Goal: Task Accomplishment & Management: Use online tool/utility

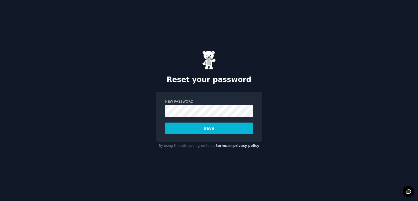
click at [211, 125] on button "Save" at bounding box center [209, 127] width 88 height 11
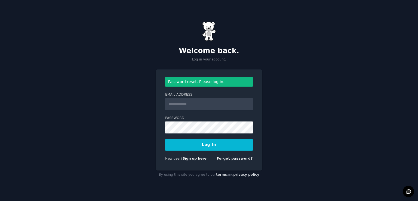
click at [194, 104] on input "Email Address" at bounding box center [209, 104] width 88 height 12
type input "**********"
click at [211, 141] on button "Log In" at bounding box center [209, 144] width 88 height 11
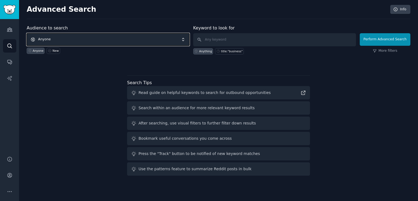
click at [75, 34] on span "Anyone" at bounding box center [108, 39] width 163 height 13
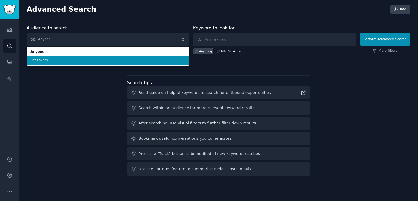
click at [76, 63] on li "Pet Lovers" at bounding box center [108, 60] width 163 height 9
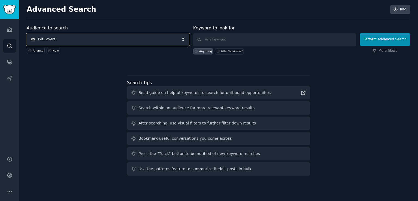
click at [78, 36] on span "Pet Lovers" at bounding box center [108, 39] width 163 height 13
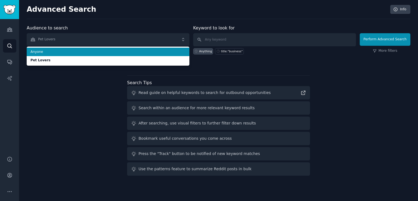
click at [66, 52] on span "Anyone" at bounding box center [107, 51] width 155 height 5
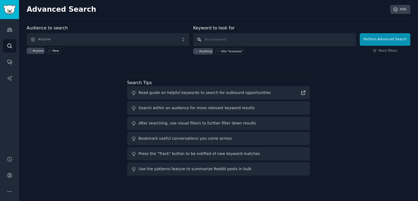
click at [263, 39] on input "text" at bounding box center [274, 39] width 163 height 13
type input "saas"
click at [384, 44] on button "Perform Advanced Search" at bounding box center [384, 39] width 51 height 13
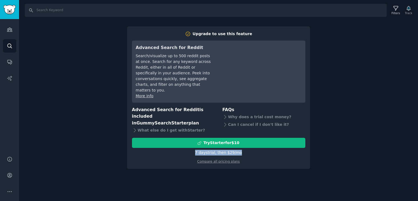
drag, startPoint x: 195, startPoint y: 139, endPoint x: 258, endPoint y: 138, distance: 63.1
click at [258, 150] on div "7 days trial, then $ 29 /mo" at bounding box center [218, 153] width 173 height 6
click at [26, 50] on div "Search Filters Track Upgrade to use this feature Advanced Search for Reddit Sea…" at bounding box center [218, 100] width 399 height 201
click at [74, 8] on input "Search" at bounding box center [206, 10] width 362 height 13
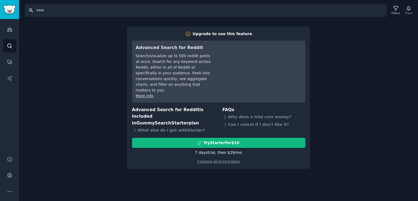
type input "saas"
click at [107, 52] on div "Search saas Filters Track Upgrade to use this feature Advanced Search for Reddi…" at bounding box center [218, 100] width 399 height 201
click at [5, 32] on link "Audiences" at bounding box center [9, 29] width 13 height 13
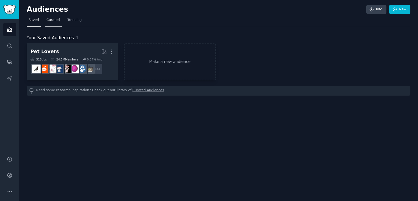
click at [52, 19] on span "Curated" at bounding box center [52, 20] width 13 height 5
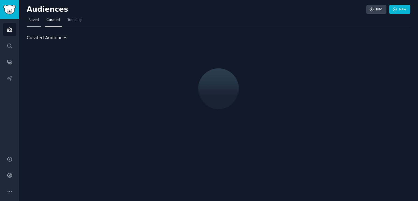
click at [36, 23] on link "Saved" at bounding box center [34, 21] width 14 height 11
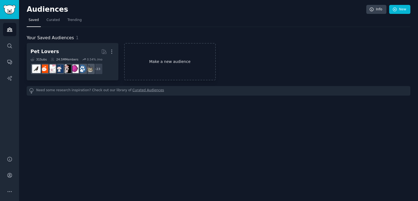
click at [142, 66] on link "Make a new audience" at bounding box center [170, 61] width 92 height 37
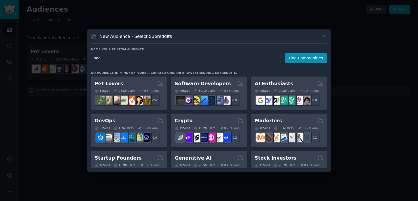
type input "saas"
click button "Find Communities" at bounding box center [305, 58] width 42 height 10
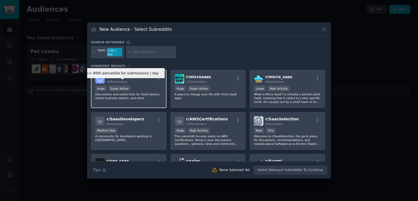
click at [120, 85] on div "Super Active" at bounding box center [119, 88] width 22 height 6
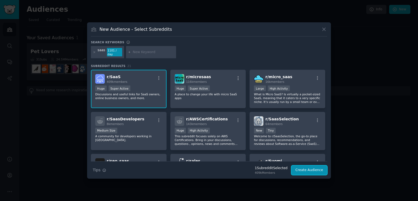
click at [318, 168] on button "Create Audience" at bounding box center [309, 169] width 36 height 9
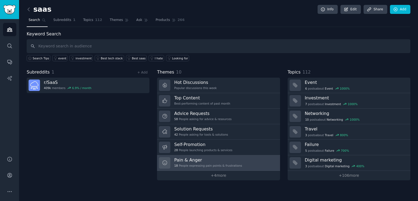
click at [216, 160] on h3 "Pain & Anger" at bounding box center [208, 160] width 68 height 6
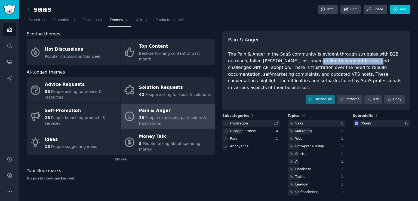
drag, startPoint x: 289, startPoint y: 60, endPoint x: 341, endPoint y: 59, distance: 52.2
click at [341, 59] on div "The Pain & Anger in the SaaS community is evident through struggles with B2B ou…" at bounding box center [316, 71] width 176 height 40
click at [233, 53] on div "The Pain & Anger in the SaaS community is evident through struggles with B2B ou…" at bounding box center [316, 71] width 176 height 40
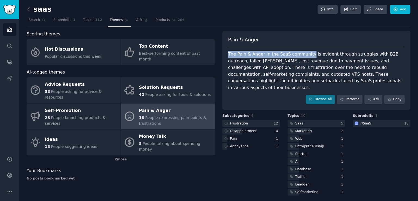
drag, startPoint x: 233, startPoint y: 53, endPoint x: 285, endPoint y: 56, distance: 52.8
click at [285, 56] on div "The Pain & Anger in the SaaS community is evident through struggles with B2B ou…" at bounding box center [316, 71] width 176 height 40
click at [301, 55] on div "The Pain & Anger in the SaaS community is evident through struggles with B2B ou…" at bounding box center [316, 71] width 176 height 40
click at [351, 54] on div "The Pain & Anger in the SaaS community is evident through struggles with B2B ou…" at bounding box center [316, 71] width 176 height 40
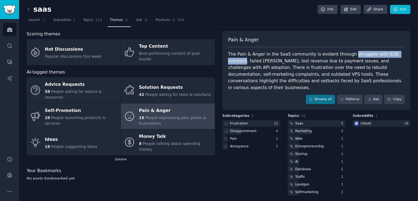
drag, startPoint x: 351, startPoint y: 54, endPoint x: 391, endPoint y: 54, distance: 40.5
click at [391, 54] on div "The Pain & Anger in the SaaS community is evident through struggles with B2B ou…" at bounding box center [316, 71] width 176 height 40
click at [233, 61] on div "The Pain & Anger in the SaaS community is evident through struggles with B2B ou…" at bounding box center [316, 71] width 176 height 40
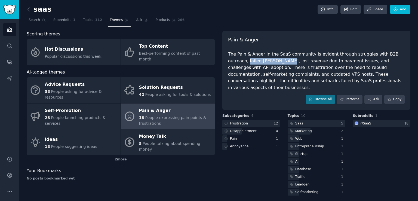
drag, startPoint x: 233, startPoint y: 61, endPoint x: 249, endPoint y: 60, distance: 16.6
click at [249, 60] on div "The Pain & Anger in the SaaS community is evident through struggles with B2B ou…" at bounding box center [316, 71] width 176 height 40
click at [272, 59] on div "The Pain & Anger in the SaaS community is evident through struggles with B2B ou…" at bounding box center [316, 71] width 176 height 40
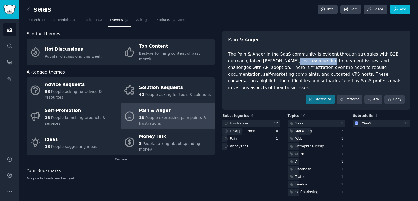
drag, startPoint x: 272, startPoint y: 59, endPoint x: 298, endPoint y: 59, distance: 25.6
click at [298, 59] on div "The Pain & Anger in the SaaS community is evident through struggles with B2B ou…" at bounding box center [316, 71] width 176 height 40
click at [305, 59] on div "The Pain & Anger in the SaaS community is evident through struggles with B2B ou…" at bounding box center [316, 71] width 176 height 40
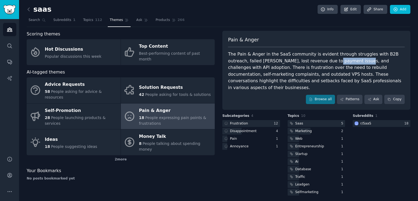
drag, startPoint x: 305, startPoint y: 59, endPoint x: 327, endPoint y: 59, distance: 22.0
click at [327, 59] on div "The Pain & Anger in the SaaS community is evident through struggles with B2B ou…" at bounding box center [316, 71] width 176 height 40
click at [260, 120] on div at bounding box center [251, 123] width 58 height 7
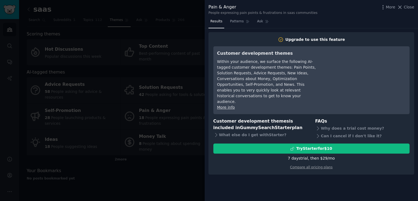
click at [89, 53] on div at bounding box center [209, 100] width 418 height 201
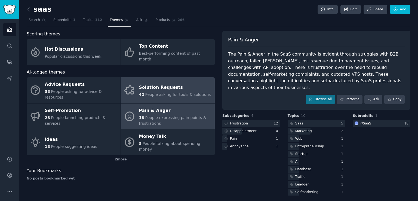
click at [152, 83] on div "Solution Requests" at bounding box center [175, 87] width 72 height 9
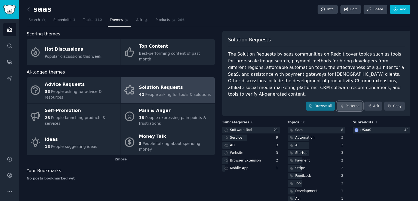
click at [352, 101] on link "Patterns" at bounding box center [350, 105] width 26 height 9
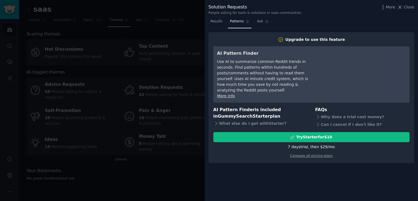
click at [59, 151] on div at bounding box center [209, 100] width 418 height 201
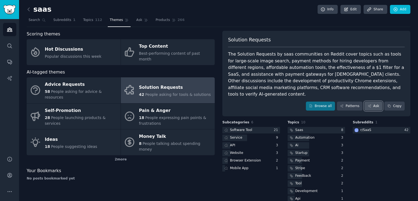
click at [368, 104] on icon at bounding box center [369, 105] width 3 height 3
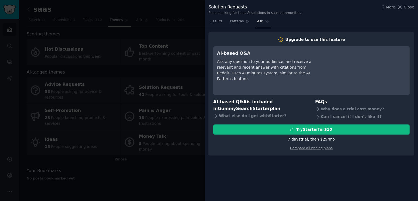
drag, startPoint x: 127, startPoint y: 119, endPoint x: 130, endPoint y: 119, distance: 3.0
click at [127, 119] on div at bounding box center [209, 100] width 418 height 201
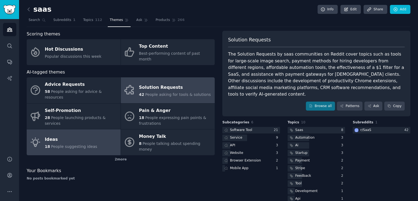
click at [76, 144] on span "People suggesting ideas" at bounding box center [74, 146] width 46 height 4
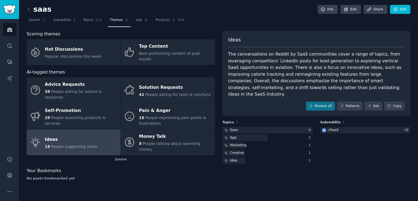
click at [330, 54] on div "The conversations on Reddit by SaaS communities cover a range of topics, from l…" at bounding box center [316, 74] width 176 height 47
drag, startPoint x: 330, startPoint y: 54, endPoint x: 344, endPoint y: 54, distance: 14.1
click at [344, 54] on div "The conversations on Reddit by SaaS communities cover a range of topics, from l…" at bounding box center [316, 74] width 176 height 47
click at [252, 63] on div "The conversations on Reddit by SaaS communities cover a range of topics, from l…" at bounding box center [316, 74] width 176 height 47
drag, startPoint x: 252, startPoint y: 63, endPoint x: 304, endPoint y: 64, distance: 52.2
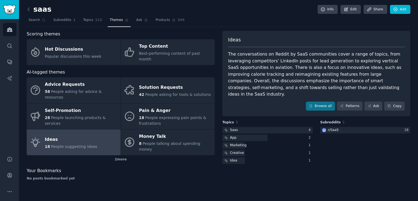
click at [304, 64] on div "The conversations on Reddit by SaaS communities cover a range of topics, from l…" at bounding box center [316, 74] width 176 height 47
click at [279, 60] on div "The conversations on Reddit by SaaS communities cover a range of topics, from l…" at bounding box center [316, 74] width 176 height 47
drag, startPoint x: 279, startPoint y: 60, endPoint x: 317, endPoint y: 60, distance: 38.1
click at [317, 60] on div "The conversations on Reddit by SaaS communities cover a range of topics, from l…" at bounding box center [316, 74] width 176 height 47
click at [320, 61] on div "The conversations on Reddit by SaaS communities cover a range of topics, from l…" at bounding box center [316, 74] width 176 height 47
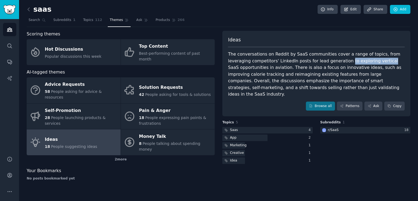
drag, startPoint x: 320, startPoint y: 61, endPoint x: 343, endPoint y: 57, distance: 23.4
click at [343, 57] on div "The conversations on Reddit by SaaS communities cover a range of topics, from l…" at bounding box center [316, 74] width 176 height 47
click at [260, 71] on div "The conversations on Reddit by SaaS communities cover a range of topics, from l…" at bounding box center [316, 74] width 176 height 47
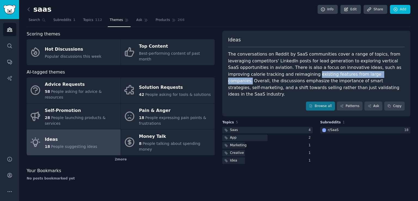
drag, startPoint x: 260, startPoint y: 71, endPoint x: 324, endPoint y: 71, distance: 64.4
click at [324, 71] on div "The conversations on Reddit by SaaS communities cover a range of topics, from l…" at bounding box center [316, 74] width 176 height 47
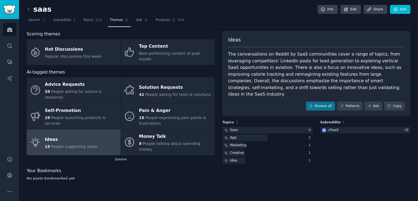
click at [299, 66] on div "The conversations on Reddit by SaaS communities cover a range of topics, from l…" at bounding box center [316, 74] width 176 height 47
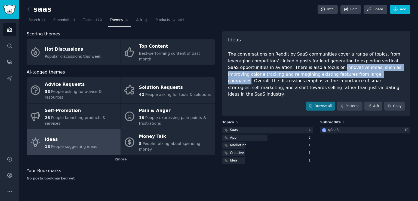
drag, startPoint x: 299, startPoint y: 66, endPoint x: 322, endPoint y: 73, distance: 24.0
click at [322, 73] on div "The conversations on Reddit by SaaS communities cover a range of topics, from l…" at bounding box center [316, 74] width 176 height 47
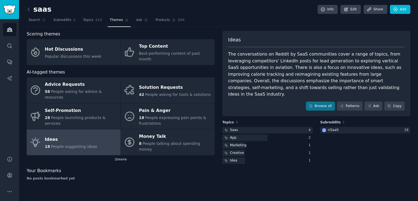
click at [334, 71] on div "The conversations on Reddit by SaaS communities cover a range of topics, from l…" at bounding box center [316, 74] width 176 height 47
drag, startPoint x: 334, startPoint y: 71, endPoint x: 402, endPoint y: 70, distance: 68.5
click at [402, 70] on div "The conversations on Reddit by SaaS communities cover a range of topics, from l…" at bounding box center [316, 74] width 176 height 47
click at [239, 81] on div "The conversations on Reddit by SaaS communities cover a range of topics, from l…" at bounding box center [316, 74] width 176 height 47
drag, startPoint x: 239, startPoint y: 81, endPoint x: 283, endPoint y: 79, distance: 44.1
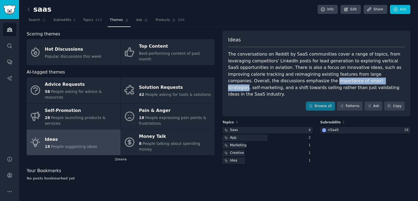
click at [283, 79] on div "The conversations on Reddit by SaaS communities cover a range of topics, from l…" at bounding box center [316, 74] width 176 height 47
click at [292, 80] on div "The conversations on Reddit by SaaS communities cover a range of topics, from l…" at bounding box center [316, 74] width 176 height 47
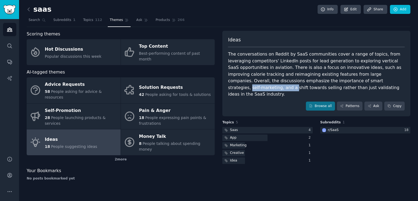
drag, startPoint x: 292, startPoint y: 80, endPoint x: 327, endPoint y: 80, distance: 35.3
click at [327, 80] on div "The conversations on Reddit by SaaS communities cover a range of topics, from l…" at bounding box center [316, 74] width 176 height 47
click at [331, 80] on div "The conversations on Reddit by SaaS communities cover a range of topics, from l…" at bounding box center [316, 74] width 176 height 47
drag, startPoint x: 331, startPoint y: 80, endPoint x: 364, endPoint y: 80, distance: 32.9
click at [364, 80] on div "The conversations on Reddit by SaaS communities cover a range of topics, from l…" at bounding box center [316, 74] width 176 height 47
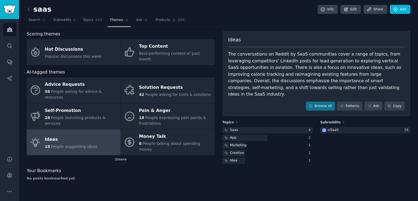
click at [233, 89] on div "The conversations on Reddit by SaaS communities cover a range of topics, from l…" at bounding box center [316, 74] width 176 height 47
drag, startPoint x: 233, startPoint y: 89, endPoint x: 313, endPoint y: 89, distance: 80.2
click at [313, 89] on div "The conversations on Reddit by SaaS communities cover a range of topics, from l…" at bounding box center [316, 74] width 176 height 47
click at [297, 84] on div "The conversations on Reddit by SaaS communities cover a range of topics, from l…" at bounding box center [316, 74] width 176 height 47
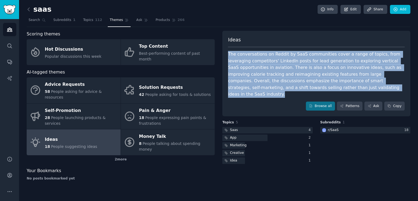
drag, startPoint x: 227, startPoint y: 53, endPoint x: 328, endPoint y: 92, distance: 108.9
click at [328, 92] on div "Ideas The conversations on Reddit by SaaS communities cover a range of topics, …" at bounding box center [316, 74] width 188 height 86
click at [28, 6] on link at bounding box center [30, 9] width 7 height 9
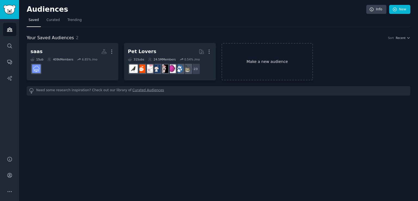
click at [266, 74] on link "Make a new audience" at bounding box center [267, 61] width 92 height 37
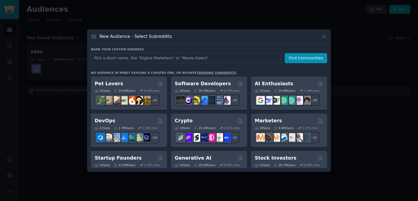
click at [157, 60] on input "text" at bounding box center [186, 58] width 190 height 10
type input "book cover"
click button "Find Communities" at bounding box center [305, 58] width 42 height 10
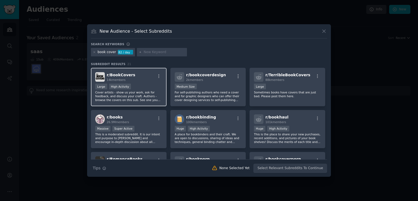
click at [156, 88] on div "Large High Activity" at bounding box center [128, 86] width 67 height 7
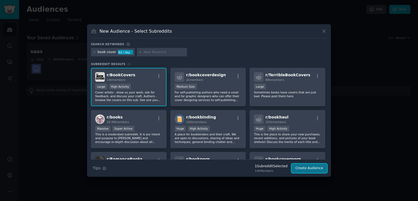
click at [312, 169] on button "Create Audience" at bounding box center [309, 167] width 36 height 9
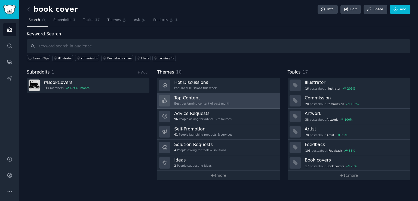
click at [201, 98] on h3 "Top Content" at bounding box center [202, 98] width 56 height 6
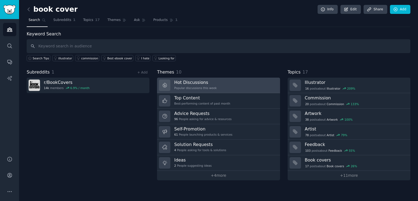
click at [206, 86] on div "Popular discussions this week" at bounding box center [195, 88] width 42 height 4
click at [200, 91] on link "Hot Discussions Popular discussions this week" at bounding box center [218, 84] width 123 height 15
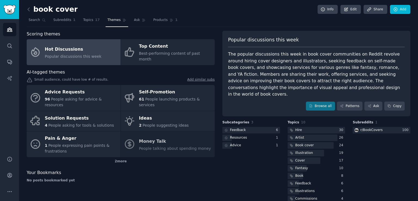
click at [247, 57] on div "The popular discussions this week in book cover communities on Reddit revolve a…" at bounding box center [316, 74] width 176 height 47
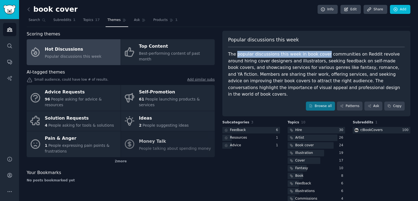
drag, startPoint x: 247, startPoint y: 57, endPoint x: 315, endPoint y: 50, distance: 68.0
click at [315, 50] on div "Popular discussions this week The popular discussions this week in book cover c…" at bounding box center [316, 74] width 188 height 86
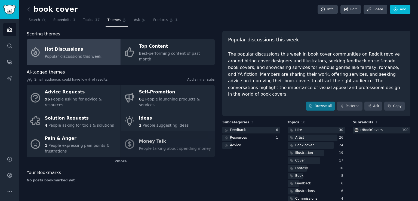
click at [345, 59] on div "The popular discussions this week in book cover communities on Reddit revolve a…" at bounding box center [316, 74] width 176 height 47
click at [335, 55] on div "The popular discussions this week in book cover communities on Reddit revolve a…" at bounding box center [316, 74] width 176 height 47
drag, startPoint x: 335, startPoint y: 55, endPoint x: 376, endPoint y: 53, distance: 41.1
click at [376, 53] on div "The popular discussions this week in book cover communities on Reddit revolve a…" at bounding box center [316, 74] width 176 height 47
click at [237, 61] on div "The popular discussions this week in book cover communities on Reddit revolve a…" at bounding box center [316, 74] width 176 height 47
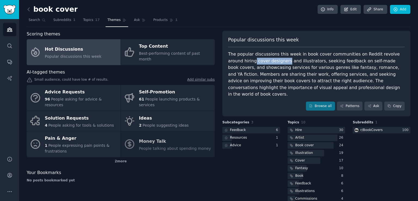
drag, startPoint x: 237, startPoint y: 61, endPoint x: 256, endPoint y: 61, distance: 18.5
click at [256, 61] on div "The popular discussions this week in book cover communities on Reddit revolve a…" at bounding box center [316, 74] width 176 height 47
click at [272, 59] on div "The popular discussions this week in book cover communities on Reddit revolve a…" at bounding box center [316, 74] width 176 height 47
drag, startPoint x: 272, startPoint y: 59, endPoint x: 295, endPoint y: 60, distance: 23.1
click at [295, 60] on div "The popular discussions this week in book cover communities on Reddit revolve a…" at bounding box center [316, 74] width 176 height 47
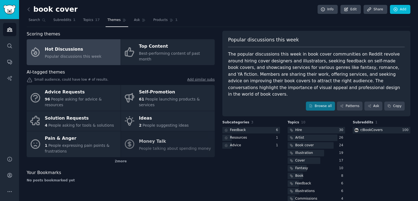
click at [311, 60] on div "The popular discussions this week in book cover communities on Reddit revolve a…" at bounding box center [316, 74] width 176 height 47
drag, startPoint x: 311, startPoint y: 60, endPoint x: 354, endPoint y: 59, distance: 43.0
click at [354, 59] on div "The popular discussions this week in book cover communities on Reddit revolve a…" at bounding box center [316, 74] width 176 height 47
click at [259, 69] on div "The popular discussions this week in book cover communities on Reddit revolve a…" at bounding box center [316, 74] width 176 height 47
drag, startPoint x: 259, startPoint y: 69, endPoint x: 304, endPoint y: 68, distance: 45.7
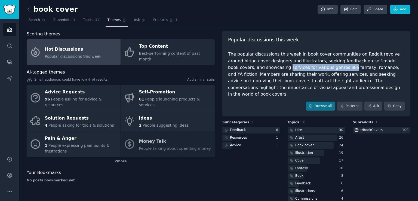
click at [304, 68] on div "The popular discussions this week in book cover communities on Reddit revolve a…" at bounding box center [316, 74] width 176 height 47
click at [311, 67] on div "The popular discussions this week in book cover communities on Reddit revolve a…" at bounding box center [316, 74] width 176 height 47
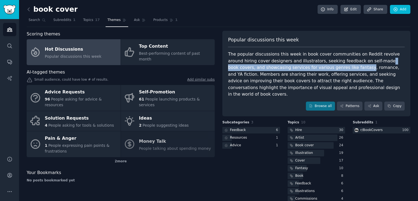
drag, startPoint x: 311, startPoint y: 67, endPoint x: 358, endPoint y: 64, distance: 46.9
click at [358, 64] on div "The popular discussions this week in book cover communities on Reddit revolve a…" at bounding box center [316, 74] width 176 height 47
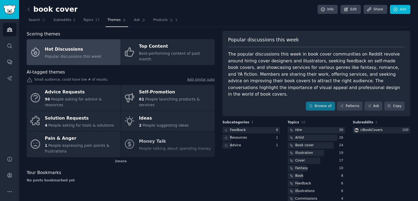
click at [373, 66] on div "The popular discussions this week in book cover communities on Reddit revolve a…" at bounding box center [316, 74] width 176 height 47
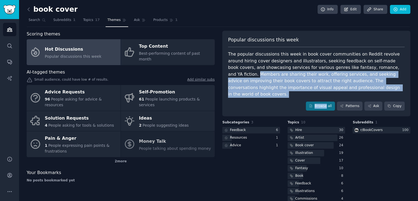
drag, startPoint x: 373, startPoint y: 66, endPoint x: 308, endPoint y: 85, distance: 67.9
click at [312, 91] on div "Popular discussions this week The popular discussions this week in book cover c…" at bounding box center [316, 74] width 188 height 86
click at [307, 84] on div "The popular discussions this week in book cover communities on Reddit revolve a…" at bounding box center [316, 74] width 176 height 47
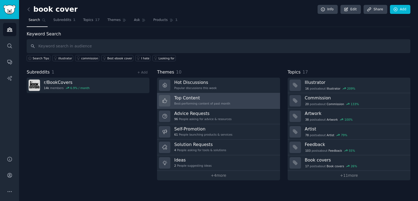
click at [197, 101] on div "Best-performing content of past month" at bounding box center [202, 103] width 56 height 4
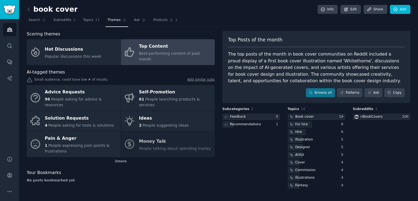
click at [243, 49] on div "Top Posts of the month The top posts of the month in book cover communities on …" at bounding box center [316, 67] width 188 height 72
drag, startPoint x: 243, startPoint y: 49, endPoint x: 277, endPoint y: 50, distance: 34.3
click at [277, 50] on div "Top Posts of the month The top posts of the month in book cover communities on …" at bounding box center [316, 67] width 188 height 72
click at [276, 53] on div "The top posts of the month in book cover communities on Reddit included a proud…" at bounding box center [316, 67] width 176 height 33
drag, startPoint x: 276, startPoint y: 53, endPoint x: 293, endPoint y: 54, distance: 16.6
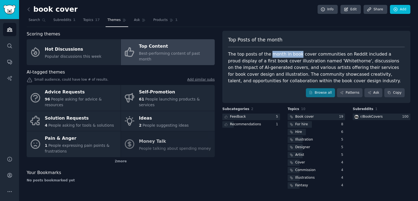
click at [293, 54] on div "The top posts of the month in book cover communities on Reddit included a proud…" at bounding box center [316, 67] width 176 height 33
click at [297, 55] on div "The top posts of the month in book cover communities on Reddit included a proud…" at bounding box center [316, 67] width 176 height 33
drag, startPoint x: 297, startPoint y: 55, endPoint x: 323, endPoint y: 54, distance: 26.4
click at [323, 54] on div "The top posts of the month in book cover communities on Reddit included a proud…" at bounding box center [316, 67] width 176 height 33
click at [335, 54] on div "The top posts of the month in book cover communities on Reddit included a proud…" at bounding box center [316, 67] width 176 height 33
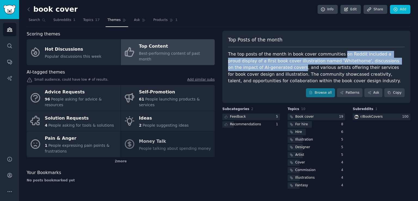
drag, startPoint x: 335, startPoint y: 54, endPoint x: 253, endPoint y: 68, distance: 83.8
click at [254, 69] on div "The top posts of the month in book cover communities on Reddit included a proud…" at bounding box center [316, 67] width 176 height 33
click at [248, 63] on div "The top posts of the month in book cover communities on Reddit included a proud…" at bounding box center [316, 67] width 176 height 33
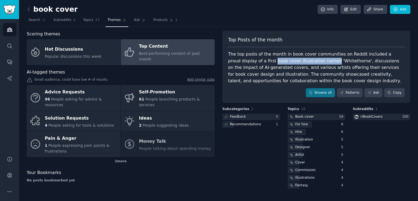
drag, startPoint x: 248, startPoint y: 63, endPoint x: 285, endPoint y: 62, distance: 37.0
click at [285, 62] on div "The top posts of the month in book cover communities on Reddit included a proud…" at bounding box center [316, 67] width 176 height 33
click at [300, 61] on div "The top posts of the month in book cover communities on Reddit included a proud…" at bounding box center [316, 67] width 176 height 33
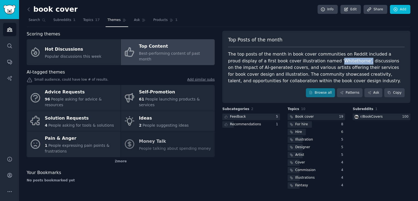
drag, startPoint x: 300, startPoint y: 61, endPoint x: 323, endPoint y: 61, distance: 22.6
click at [323, 61] on div "The top posts of the month in book cover communities on Reddit included a proud…" at bounding box center [316, 67] width 176 height 33
click at [329, 63] on div "The top posts of the month in book cover communities on Reddit included a proud…" at bounding box center [316, 67] width 176 height 33
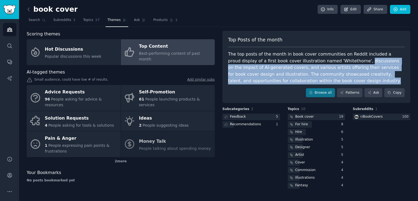
drag, startPoint x: 329, startPoint y: 63, endPoint x: 299, endPoint y: 82, distance: 36.0
click at [299, 82] on div "The top posts of the month in book cover communities on Reddit included a proud…" at bounding box center [316, 67] width 176 height 33
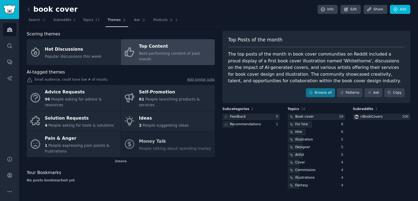
drag, startPoint x: 287, startPoint y: 74, endPoint x: 284, endPoint y: 74, distance: 3.6
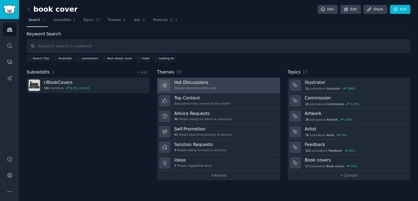
click at [210, 82] on h3 "Hot Discussions" at bounding box center [195, 82] width 42 height 6
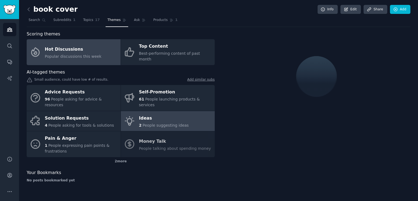
click at [164, 123] on span "People suggesting ideas" at bounding box center [165, 125] width 46 height 4
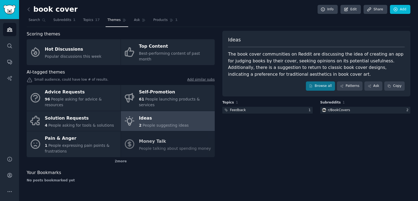
click at [273, 60] on div "The book cover communities on Reddit are discussing the idea of creating an app…" at bounding box center [316, 64] width 176 height 27
drag, startPoint x: 273, startPoint y: 60, endPoint x: 303, endPoint y: 61, distance: 30.2
click at [303, 61] on div "The book cover communities on Reddit are discussing the idea of creating an app…" at bounding box center [316, 64] width 176 height 27
click at [300, 69] on div "The book cover communities on Reddit are discussing the idea of creating an app…" at bounding box center [316, 64] width 176 height 27
drag, startPoint x: 300, startPoint y: 69, endPoint x: 319, endPoint y: 66, distance: 19.2
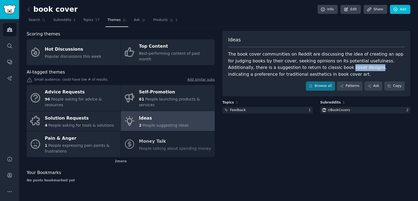
click at [319, 66] on div "The book cover communities on Reddit are discussing the idea of creating an app…" at bounding box center [316, 64] width 176 height 27
click at [327, 65] on div "The book cover communities on Reddit are discussing the idea of creating an app…" at bounding box center [316, 64] width 176 height 27
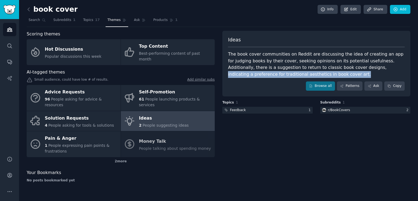
drag, startPoint x: 327, startPoint y: 65, endPoint x: 281, endPoint y: 76, distance: 47.5
click at [281, 76] on div "The book cover communities on Reddit are discussing the idea of creating an app…" at bounding box center [316, 64] width 176 height 27
click at [279, 76] on div "The book cover communities on Reddit are discussing the idea of creating an app…" at bounding box center [316, 64] width 176 height 27
drag, startPoint x: 286, startPoint y: 73, endPoint x: 226, endPoint y: 73, distance: 59.5
click at [226, 73] on div "Ideas The book cover communities on Reddit are discussing the idea of creating …" at bounding box center [316, 64] width 188 height 66
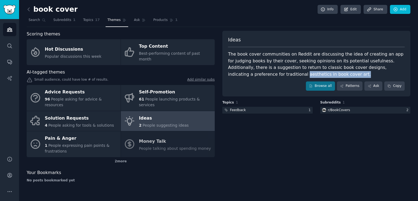
click at [228, 73] on div "The book cover communities on Reddit are discussing the idea of creating an app…" at bounding box center [316, 64] width 176 height 27
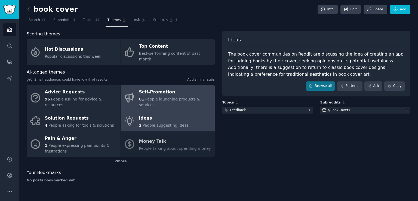
click at [168, 88] on div "Self-Promotion" at bounding box center [175, 92] width 73 height 9
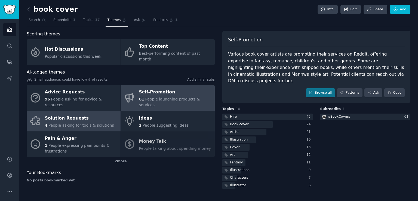
click at [96, 114] on div "Solution Requests" at bounding box center [79, 118] width 69 height 9
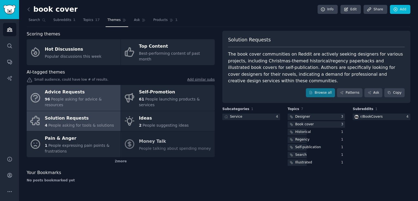
click at [72, 97] on span "People asking for advice & resources" at bounding box center [73, 102] width 57 height 10
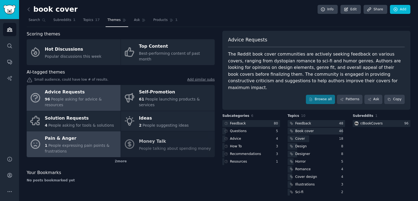
click at [76, 142] on div "1 People expressing pain points & frustrations" at bounding box center [81, 147] width 73 height 11
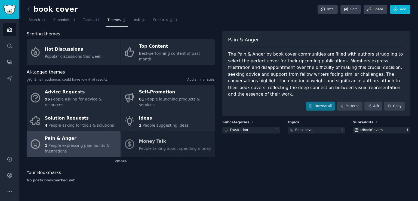
click at [240, 89] on div "The Pain & Anger by book cover communities are filled with authors struggling t…" at bounding box center [316, 74] width 176 height 47
drag, startPoint x: 240, startPoint y: 89, endPoint x: 260, endPoint y: 87, distance: 19.9
click at [256, 87] on div "The Pain & Anger by book cover communities are filled with authors struggling t…" at bounding box center [316, 74] width 176 height 47
click at [264, 87] on div "The Pain & Anger by book cover communities are filled with authors struggling t…" at bounding box center [316, 74] width 176 height 47
drag, startPoint x: 264, startPoint y: 87, endPoint x: 294, endPoint y: 87, distance: 29.9
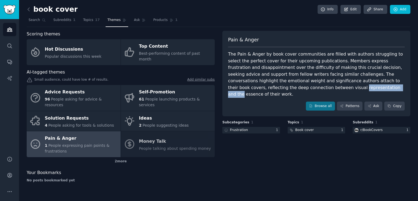
click at [294, 87] on div "The Pain & Anger by book cover communities are filled with authors struggling t…" at bounding box center [316, 74] width 176 height 47
click at [298, 86] on div "The Pain & Anger by book cover communities are filled with authors struggling t…" at bounding box center [316, 74] width 176 height 47
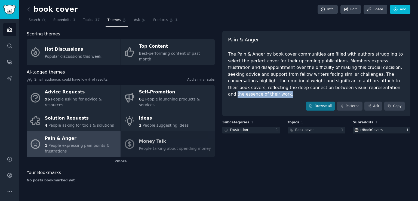
drag, startPoint x: 298, startPoint y: 86, endPoint x: 350, endPoint y: 85, distance: 52.5
click at [350, 85] on div "The Pain & Anger by book cover communities are filled with authors struggling t…" at bounding box center [316, 74] width 176 height 47
click at [328, 101] on link "Browse all" at bounding box center [320, 105] width 29 height 9
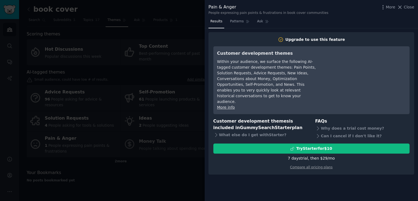
click at [128, 98] on div at bounding box center [209, 100] width 418 height 201
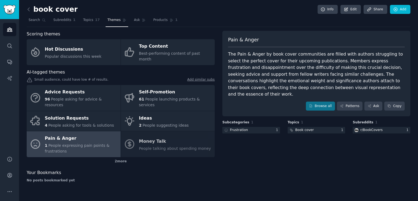
click at [27, 5] on link at bounding box center [30, 9] width 7 height 9
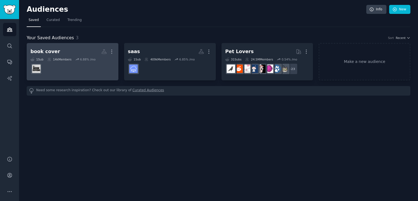
click at [89, 73] on dd at bounding box center [72, 68] width 84 height 15
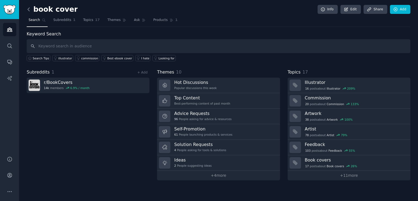
click at [27, 10] on icon at bounding box center [29, 10] width 6 height 6
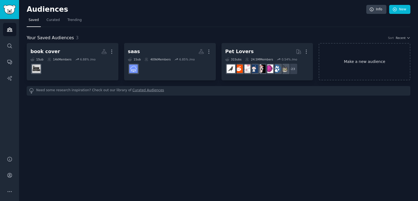
click at [387, 51] on link "Make a new audience" at bounding box center [364, 61] width 92 height 37
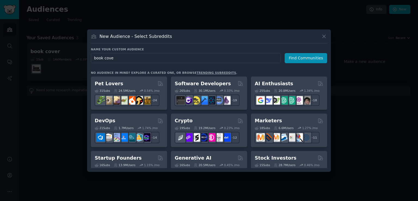
type input "book cover"
click button "Find Communities" at bounding box center [305, 58] width 42 height 10
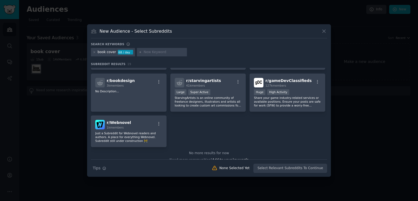
scroll to position [206, 0]
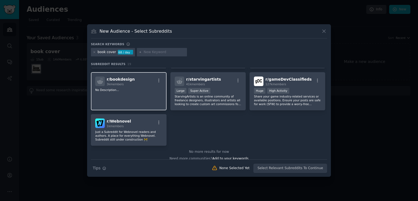
click at [143, 88] on p "No Description..." at bounding box center [128, 90] width 67 height 4
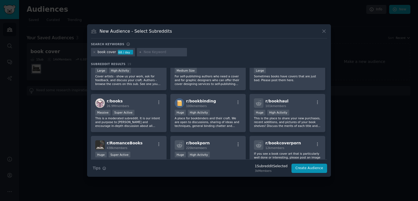
scroll to position [0, 0]
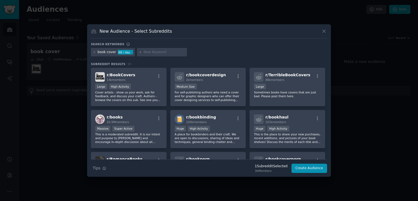
click at [156, 51] on input "text" at bounding box center [164, 52] width 41 height 5
type input "ai book"
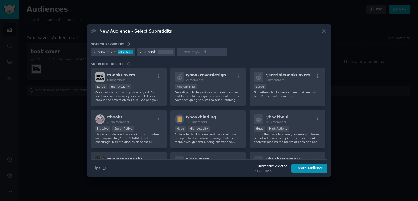
click at [139, 52] on icon at bounding box center [139, 51] width 1 height 1
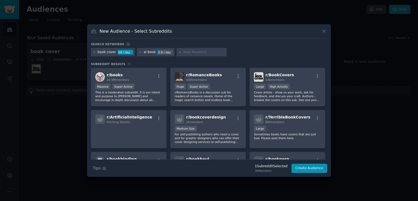
click at [147, 52] on div "ai book" at bounding box center [150, 52] width 12 height 5
click at [139, 52] on icon at bounding box center [140, 52] width 3 height 3
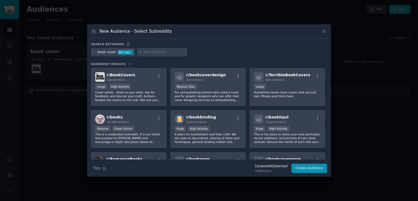
click at [153, 54] on input "text" at bounding box center [164, 52] width 41 height 5
type input "ai"
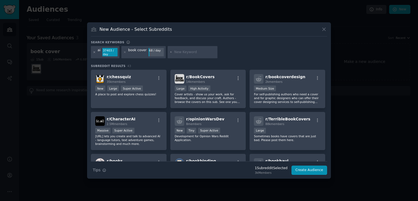
click at [93, 52] on icon at bounding box center [94, 52] width 3 height 3
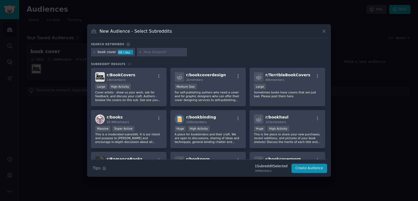
click at [156, 51] on input "text" at bounding box center [164, 52] width 41 height 5
type input "ai book cover"
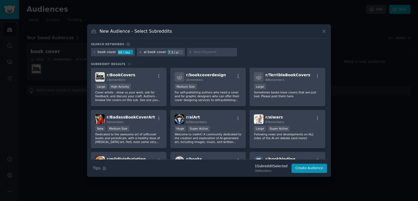
click at [139, 52] on icon at bounding box center [139, 51] width 1 height 1
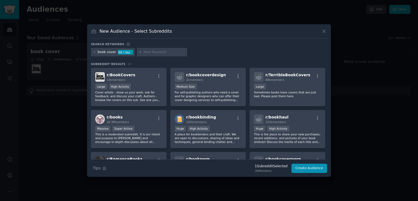
click at [139, 52] on icon at bounding box center [140, 52] width 3 height 3
click at [157, 53] on input "text" at bounding box center [164, 52] width 41 height 5
type input "book cover generator"
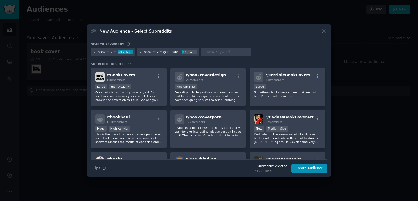
click at [139, 52] on icon at bounding box center [139, 51] width 1 height 1
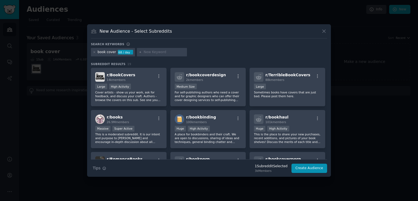
click at [155, 51] on input "text" at bounding box center [164, 52] width 41 height 5
type input "book"
type input "writers"
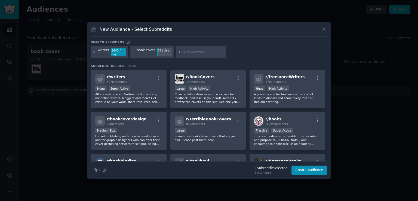
click at [94, 52] on icon at bounding box center [94, 52] width 3 height 3
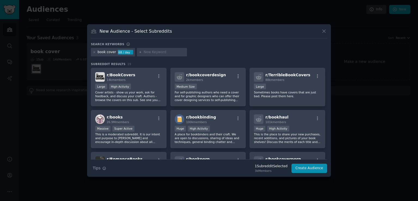
click at [158, 53] on input "text" at bounding box center [164, 52] width 41 height 5
type input "book writer"
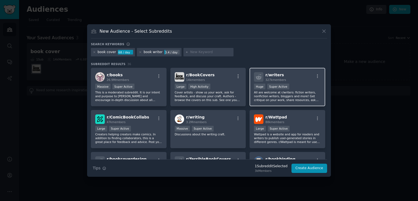
click at [294, 96] on p "All are welcome at r/writers: fiction writers, nonfiction writers, bloggers and…" at bounding box center [287, 95] width 67 height 11
click at [292, 86] on div "Huge Super Active" at bounding box center [287, 86] width 67 height 7
click at [294, 98] on p "All are welcome at r/writers: fiction writers, nonfiction writers, bloggers and…" at bounding box center [287, 95] width 67 height 11
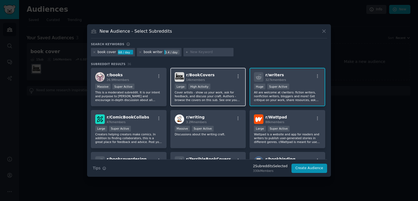
click at [212, 96] on p "Cover artists - show us your work, ask for feedback, and discuss your craft. Au…" at bounding box center [208, 95] width 67 height 11
click at [301, 166] on button "Create Audience" at bounding box center [309, 167] width 36 height 9
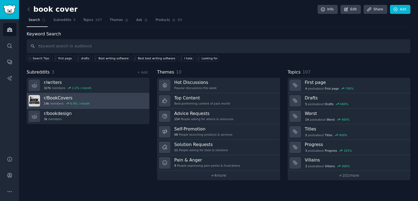
click at [83, 101] on div "6.9 % / month" at bounding box center [79, 103] width 19 height 4
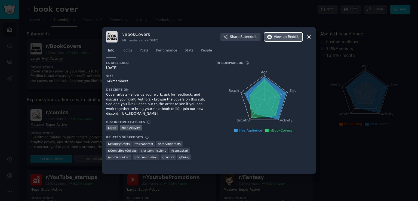
click at [287, 38] on span "on Reddit" at bounding box center [290, 37] width 16 height 5
click at [250, 40] on button "Share Subreddit" at bounding box center [240, 37] width 40 height 9
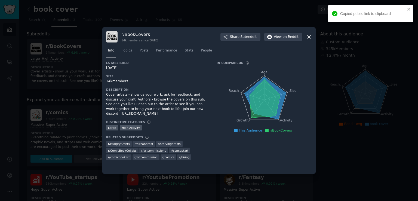
click at [190, 86] on div "Established [DATE] Size 14k members Description Cover artists - show us your wo…" at bounding box center [157, 112] width 103 height 103
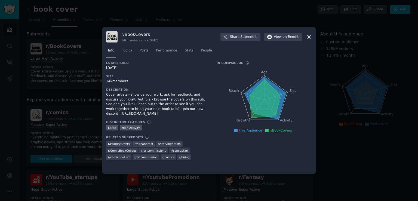
click at [309, 36] on icon at bounding box center [308, 36] width 3 height 3
click at [309, 39] on div "r/ BookCovers 14k members since [DATE] Share Subreddit View on Reddit" at bounding box center [209, 36] width 206 height 11
click at [308, 38] on icon at bounding box center [309, 37] width 6 height 6
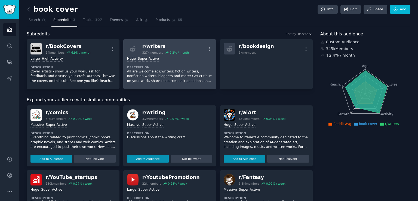
click at [181, 74] on p "All are welcome at r/writers: fiction writers, nonfiction writers, bloggers and…" at bounding box center [169, 76] width 85 height 14
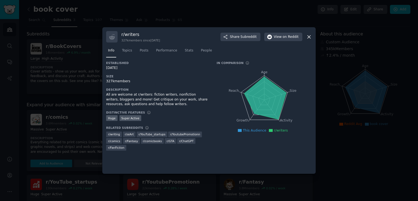
click at [310, 37] on icon at bounding box center [309, 37] width 6 height 6
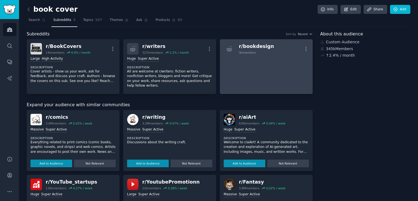
click at [233, 69] on link "r/ bookdesign 3k members More" at bounding box center [266, 66] width 93 height 55
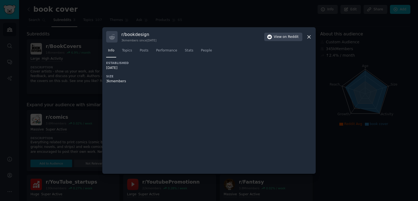
click at [309, 38] on icon at bounding box center [309, 37] width 6 height 6
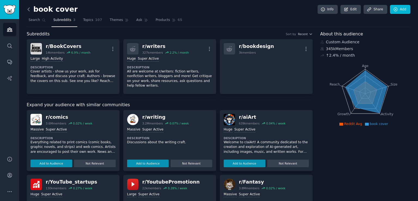
click at [28, 11] on icon at bounding box center [29, 10] width 6 height 6
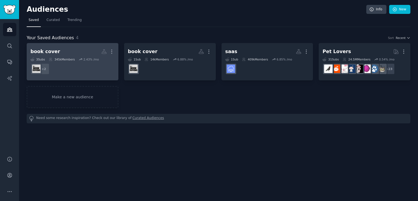
click at [80, 52] on h2 "book cover More" at bounding box center [72, 52] width 84 height 10
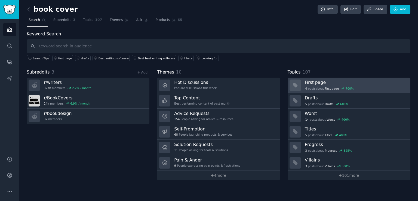
click at [318, 87] on div "4 post s about First page 700 %" at bounding box center [328, 88] width 49 height 5
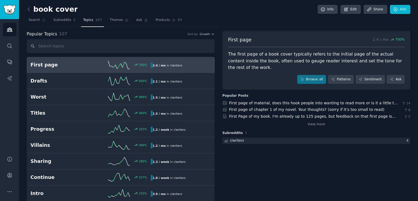
click at [28, 10] on icon at bounding box center [29, 10] width 6 height 6
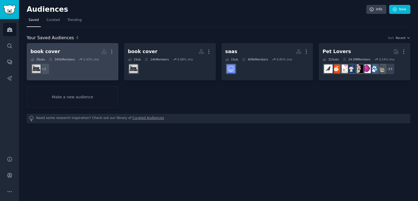
click at [78, 69] on dd "r/bookdesign, r/writers + 2" at bounding box center [72, 68] width 84 height 15
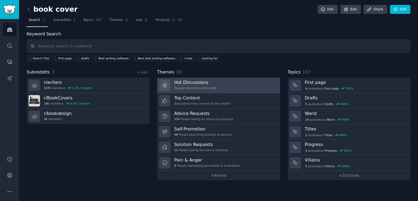
click at [222, 86] on link "Hot Discussions Popular discussions this week" at bounding box center [218, 84] width 123 height 15
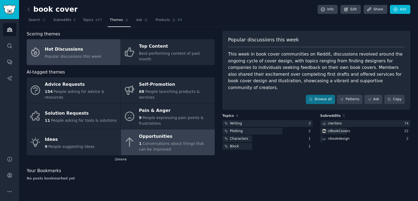
click at [172, 141] on div "1 Conversations about things that can be improved" at bounding box center [175, 146] width 73 height 11
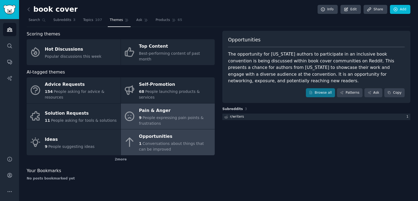
click at [149, 115] on div "9 People expressing pain points & frustrations" at bounding box center [175, 120] width 73 height 11
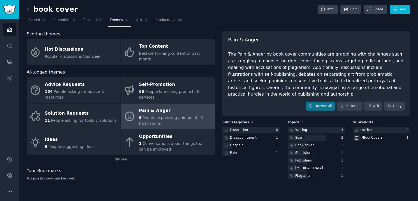
click at [263, 70] on div "The Pain & Anger by book cover communities are grappling with challenges such a…" at bounding box center [316, 74] width 176 height 47
drag, startPoint x: 263, startPoint y: 70, endPoint x: 225, endPoint y: 70, distance: 38.6
click at [225, 70] on div "Pain & Anger The Pain & Anger by book cover communities are grappling with chal…" at bounding box center [316, 74] width 188 height 86
click at [291, 70] on div "The Pain & Anger by book cover communities are grappling with challenges such a…" at bounding box center [316, 74] width 176 height 47
drag, startPoint x: 291, startPoint y: 70, endPoint x: 332, endPoint y: 69, distance: 40.2
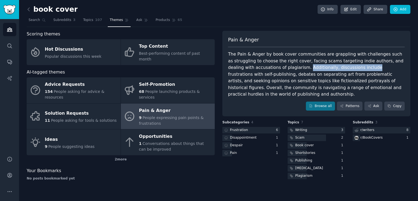
click at [332, 69] on div "The Pain & Anger by book cover communities are grappling with challenges such a…" at bounding box center [316, 74] width 176 height 47
click at [334, 69] on div "The Pain & Anger by book cover communities are grappling with challenges such a…" at bounding box center [316, 74] width 176 height 47
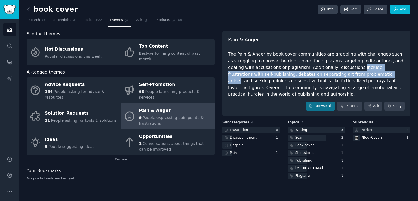
drag, startPoint x: 334, startPoint y: 69, endPoint x: 316, endPoint y: 75, distance: 18.7
click at [316, 75] on div "The Pain & Anger by book cover communities are grappling with challenges such a…" at bounding box center [316, 74] width 176 height 47
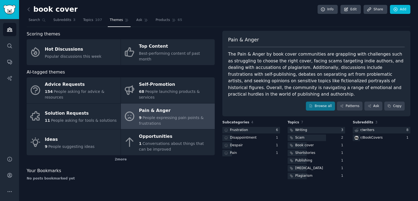
click at [332, 75] on div "The Pain & Anger by book cover communities are grappling with challenges such a…" at bounding box center [316, 74] width 176 height 47
drag, startPoint x: 332, startPoint y: 75, endPoint x: 379, endPoint y: 73, distance: 47.4
click at [379, 73] on div "The Pain & Anger by book cover communities are grappling with challenges such a…" at bounding box center [316, 74] width 176 height 47
click at [377, 74] on div "The Pain & Anger by book cover communities are grappling with challenges such a…" at bounding box center [316, 74] width 176 height 47
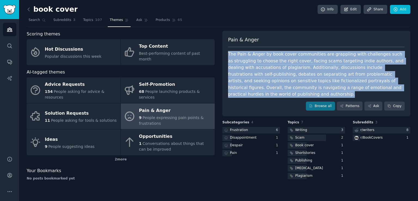
drag, startPoint x: 377, startPoint y: 74, endPoint x: 390, endPoint y: 75, distance: 13.1
click at [390, 75] on div "The Pain & Anger by book cover communities are grappling with challenges such a…" at bounding box center [316, 74] width 176 height 47
click at [377, 77] on div "The Pain & Anger by book cover communities are grappling with challenges such a…" at bounding box center [316, 74] width 176 height 47
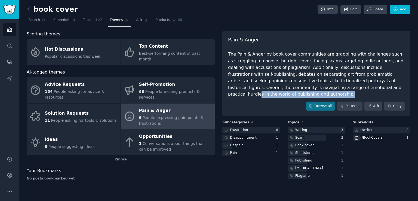
drag, startPoint x: 339, startPoint y: 90, endPoint x: 290, endPoint y: 85, distance: 49.4
click at [290, 85] on div "The Pain & Anger by book cover communities are grappling with challenges such a…" at bounding box center [316, 74] width 176 height 47
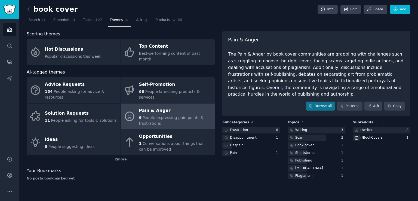
click at [288, 85] on div "The Pain & Anger by book cover communities are grappling with challenges such a…" at bounding box center [316, 74] width 176 height 47
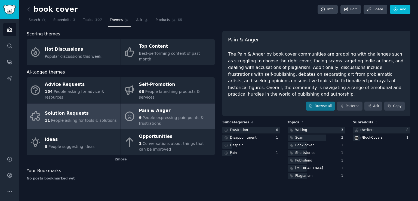
click at [65, 118] on span "People asking for tools & solutions" at bounding box center [84, 120] width 66 height 4
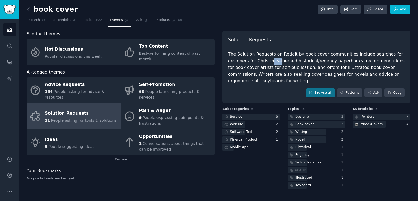
drag, startPoint x: 249, startPoint y: 62, endPoint x: 259, endPoint y: 61, distance: 9.3
click at [258, 61] on div "The Solution Requests on Reddit by book cover communities include searches for …" at bounding box center [316, 67] width 176 height 33
click at [258, 70] on div "The Solution Requests on Reddit by book cover communities include searches for …" at bounding box center [316, 67] width 176 height 33
drag, startPoint x: 258, startPoint y: 70, endPoint x: 255, endPoint y: 70, distance: 3.5
click at [258, 70] on div "The Solution Requests on Reddit by book cover communities include searches for …" at bounding box center [316, 67] width 176 height 33
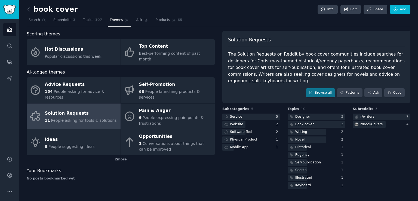
click at [23, 10] on div "book cover Info Edit Share Add Search Subreddits 3 Topics 107 Themes Ask Produc…" at bounding box center [218, 100] width 399 height 201
click at [27, 10] on icon at bounding box center [29, 10] width 6 height 6
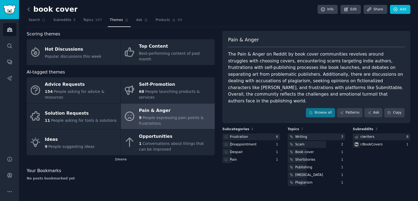
click at [30, 9] on icon at bounding box center [29, 10] width 6 height 6
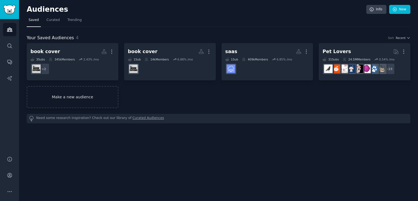
click at [82, 89] on link "Make a new audience" at bounding box center [73, 97] width 92 height 22
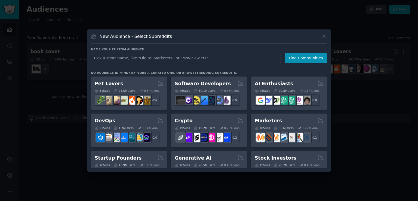
click at [133, 58] on input "text" at bounding box center [186, 58] width 190 height 10
type input "ai language tutor"
click button "Find Communities" at bounding box center [305, 58] width 42 height 10
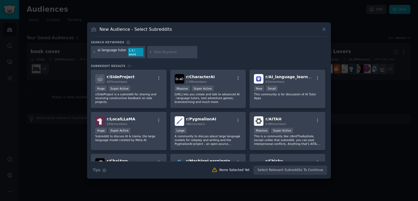
click at [115, 53] on div "ai language tutor" at bounding box center [112, 52] width 29 height 9
click at [113, 53] on div "ai language tutor" at bounding box center [112, 52] width 29 height 9
click at [133, 52] on div "1.4 / week" at bounding box center [135, 52] width 15 height 9
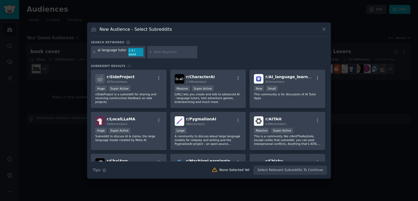
click at [94, 51] on icon at bounding box center [94, 52] width 3 height 3
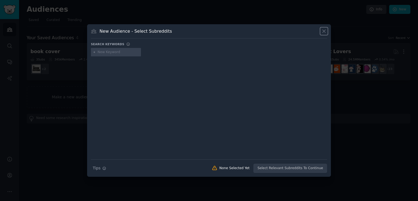
click at [322, 32] on icon at bounding box center [324, 31] width 6 height 6
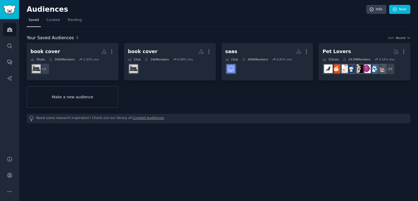
click at [109, 98] on link "Make a new audience" at bounding box center [73, 97] width 92 height 22
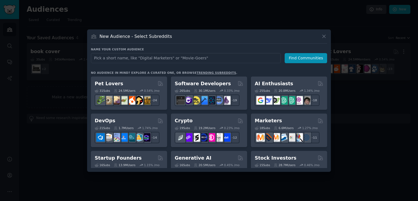
click at [151, 55] on input "text" at bounding box center [186, 58] width 190 height 10
type input "chat pdf"
click button "Find Communities" at bounding box center [305, 58] width 42 height 10
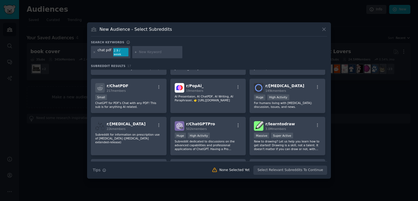
scroll to position [27, 0]
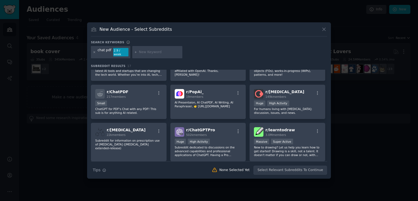
click at [94, 52] on icon at bounding box center [94, 52] width 3 height 3
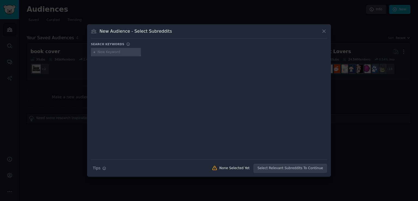
click at [111, 54] on input "text" at bounding box center [118, 52] width 41 height 5
type input "ideas"
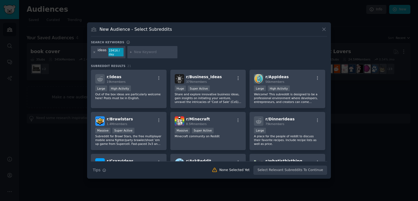
click at [94, 53] on icon at bounding box center [94, 52] width 3 height 3
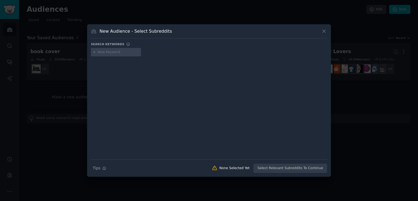
click at [103, 54] on input "text" at bounding box center [118, 52] width 41 height 5
type input "saas ideas"
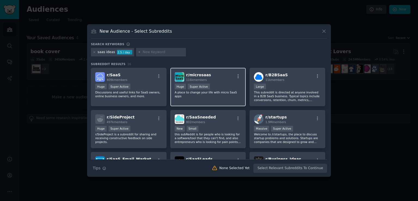
click at [195, 73] on span "r/ microsaas" at bounding box center [198, 75] width 25 height 4
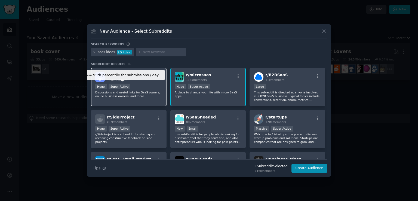
click at [126, 85] on div "Super Active" at bounding box center [119, 86] width 22 height 6
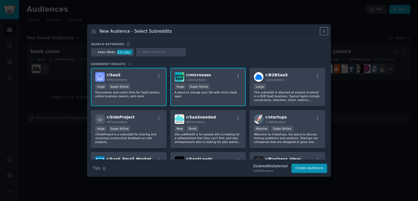
click at [323, 30] on icon at bounding box center [323, 31] width 3 height 3
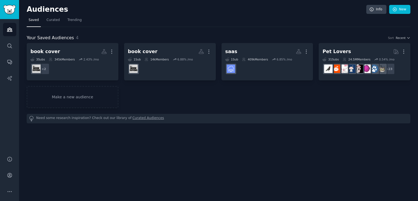
click at [167, 129] on div "Audiences Info New Saved Curated Trending Your Saved Audiences 4 Sort Recent bo…" at bounding box center [218, 100] width 399 height 201
click at [90, 104] on link "Make a new audience" at bounding box center [73, 97] width 92 height 22
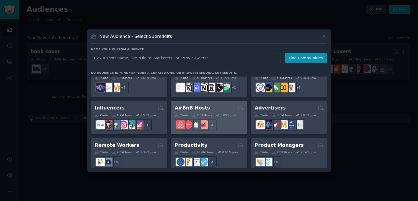
scroll to position [424, 0]
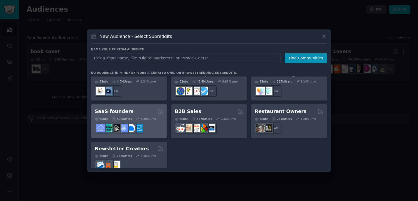
click at [118, 108] on h2 "SaaS founders" at bounding box center [114, 111] width 39 height 7
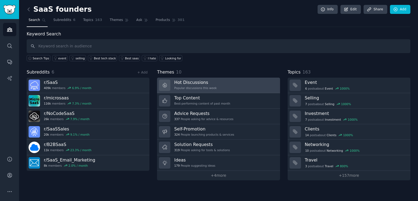
click at [211, 88] on link "Hot Discussions Popular discussions this week" at bounding box center [218, 84] width 123 height 15
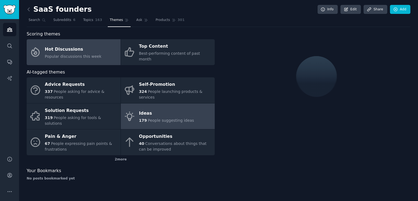
click at [189, 105] on link "Ideas 179 People suggesting ideas" at bounding box center [168, 116] width 94 height 26
